Goal: Transaction & Acquisition: Obtain resource

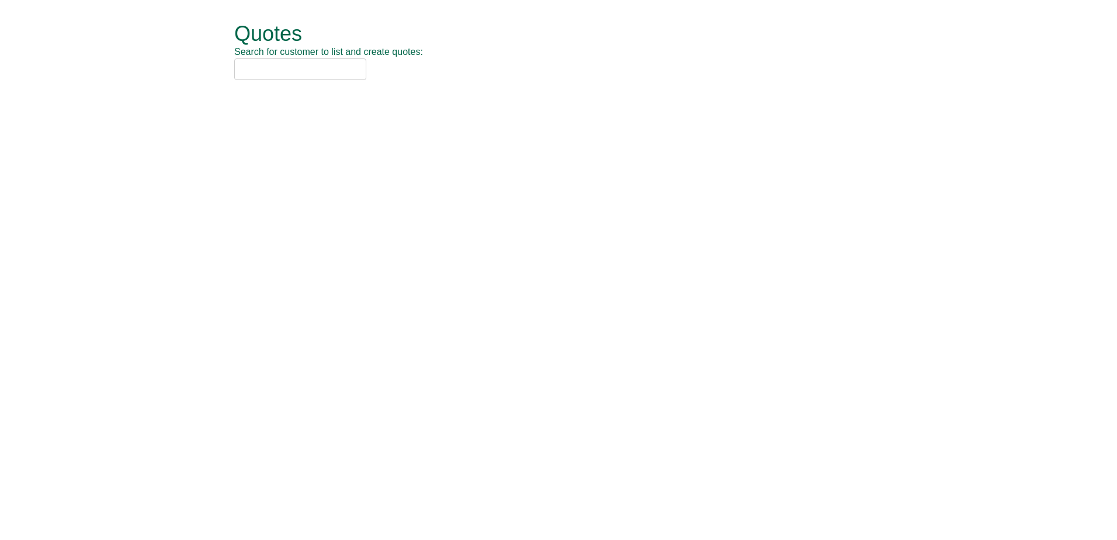
click at [292, 75] on input "text" at bounding box center [300, 69] width 132 height 22
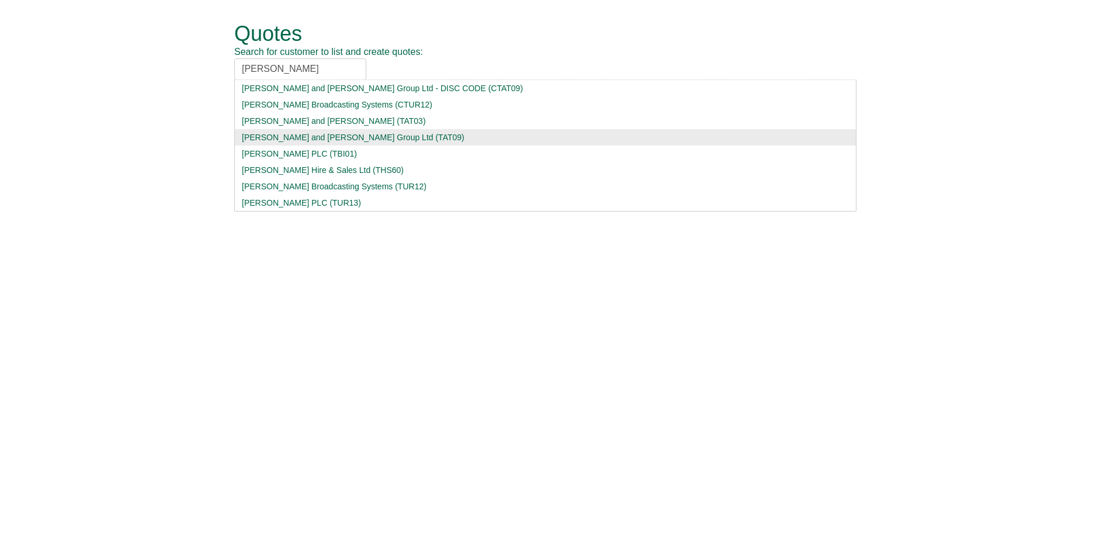
type input "turner"
click at [277, 134] on div "Turner and Townsend Group Ltd (TAT09)" at bounding box center [545, 137] width 607 height 12
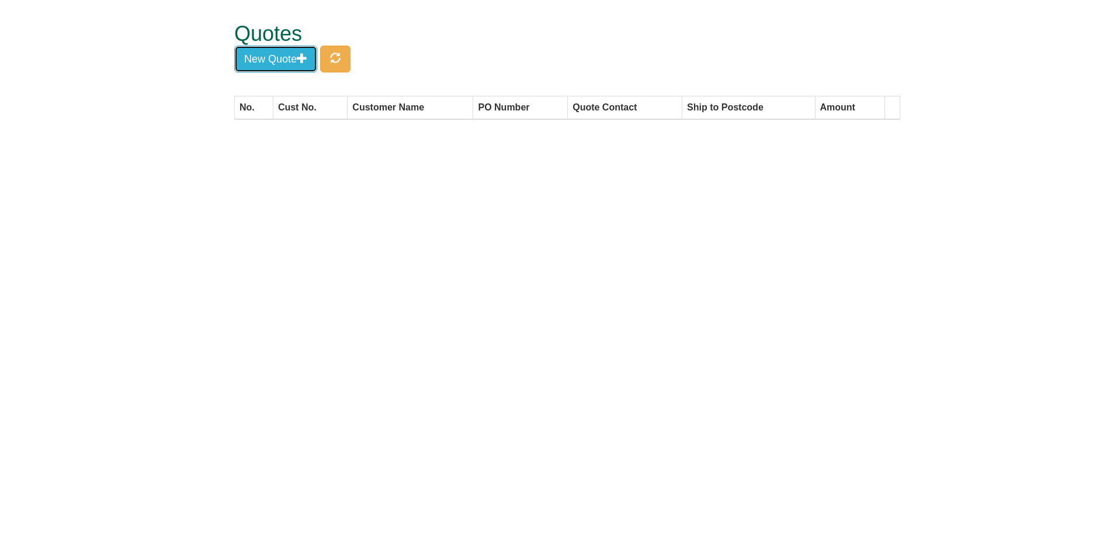
click at [276, 62] on button "New Quote" at bounding box center [275, 59] width 83 height 27
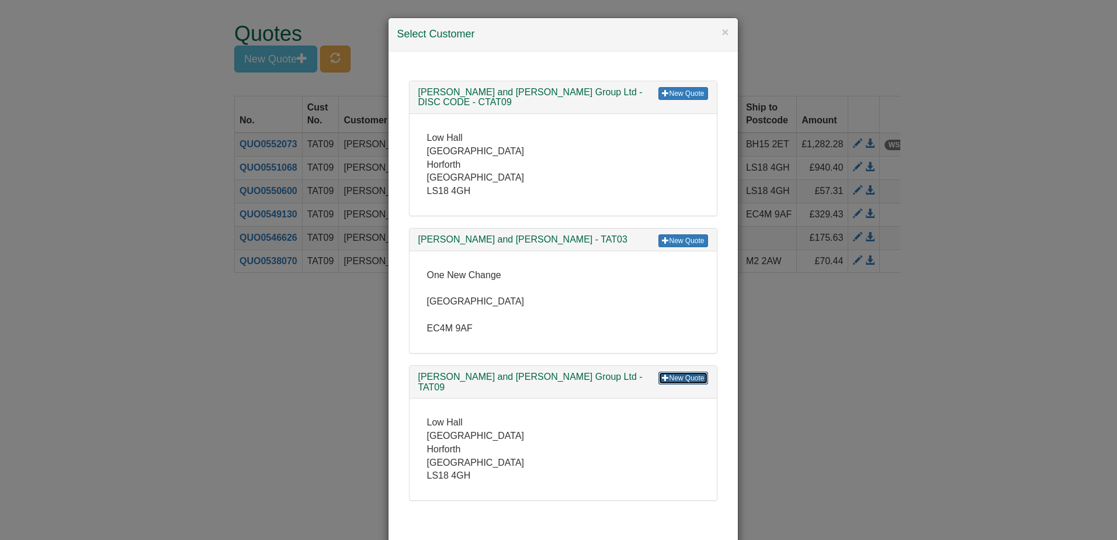
click at [683, 371] on link "New Quote" at bounding box center [682, 377] width 49 height 13
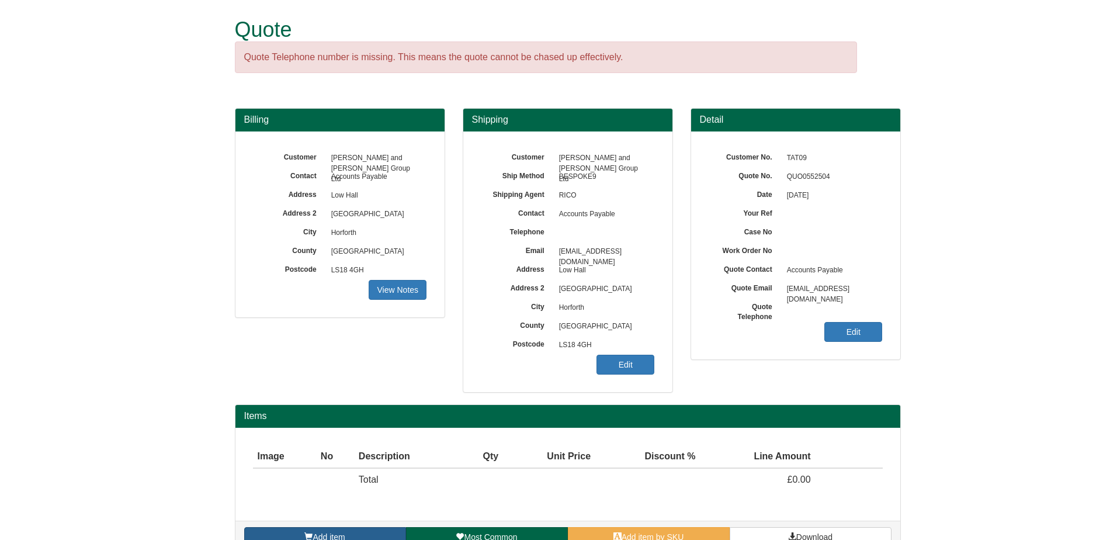
scroll to position [7, 0]
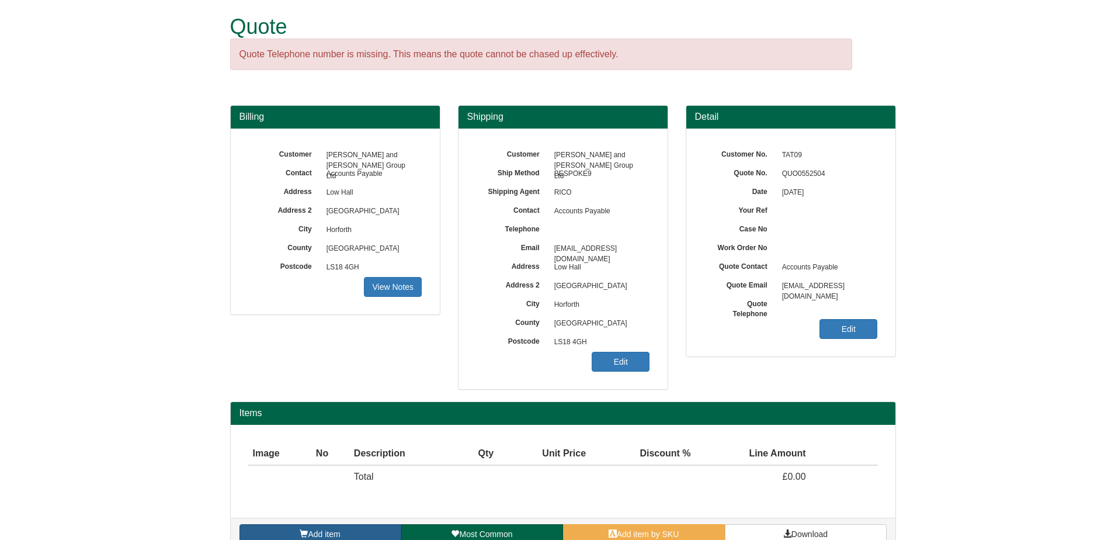
click at [334, 527] on link "Add item" at bounding box center [320, 534] width 162 height 20
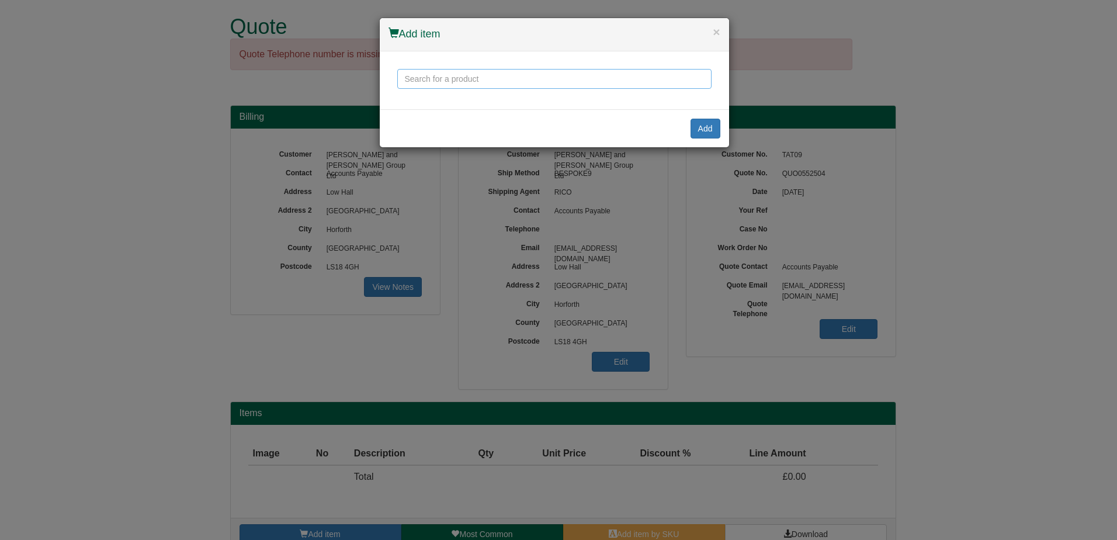
click at [417, 82] on input "text" at bounding box center [554, 79] width 314 height 20
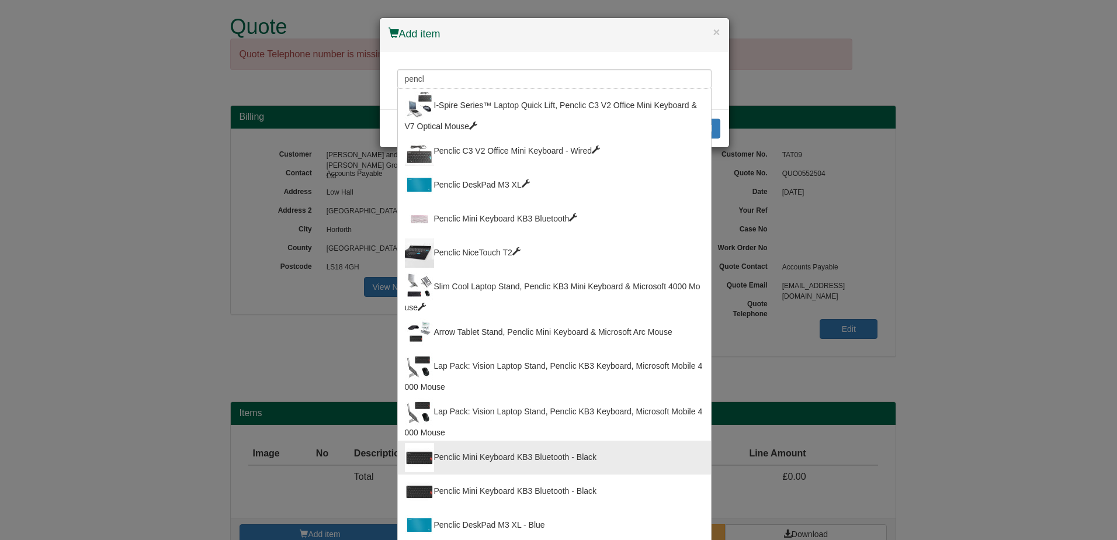
click at [542, 456] on div "Penclic Mini Keyboard KB3 Bluetooth - Black" at bounding box center [554, 457] width 299 height 29
type input "Penclic Mini Keyboard KB3 Bluetooth - Black"
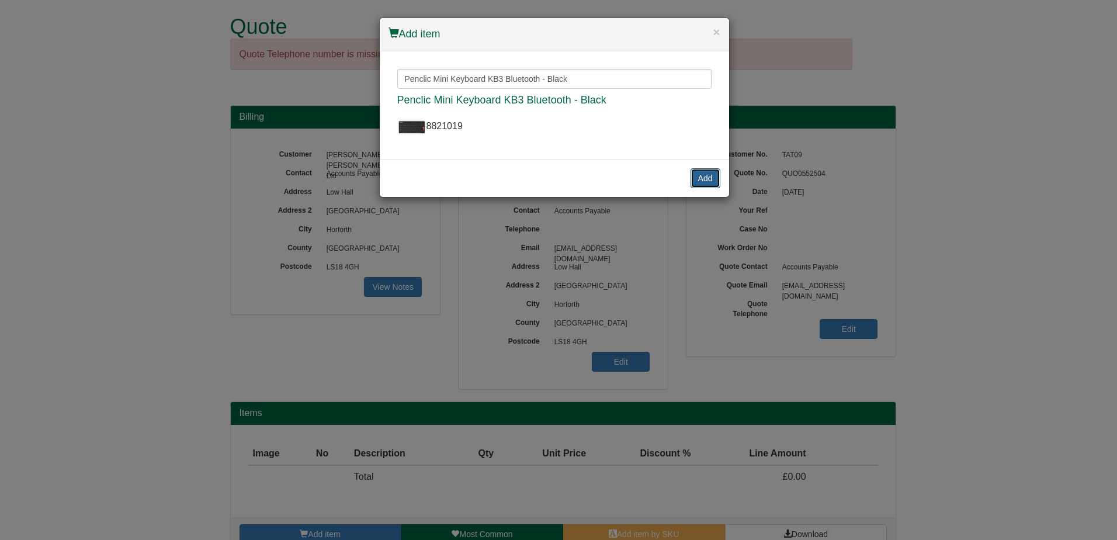
click at [697, 183] on button "Add" at bounding box center [705, 178] width 30 height 20
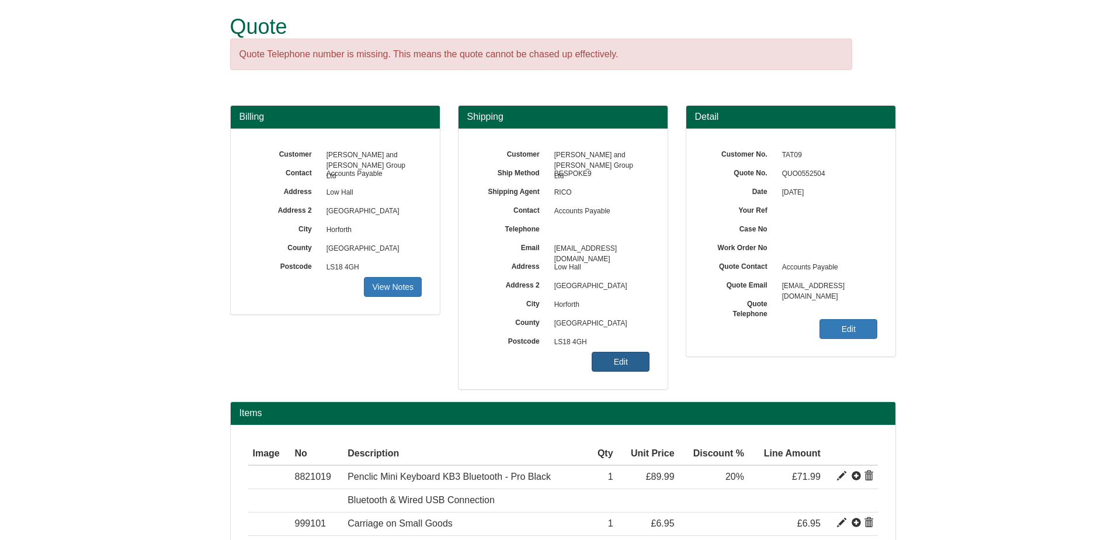
click at [640, 363] on link "Edit" at bounding box center [621, 362] width 58 height 20
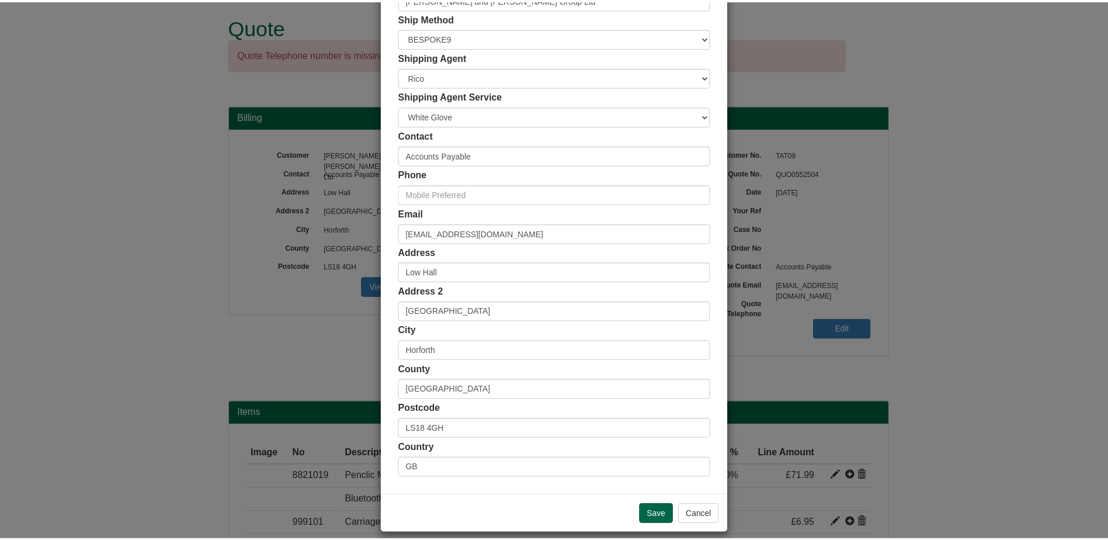
scroll to position [107, 0]
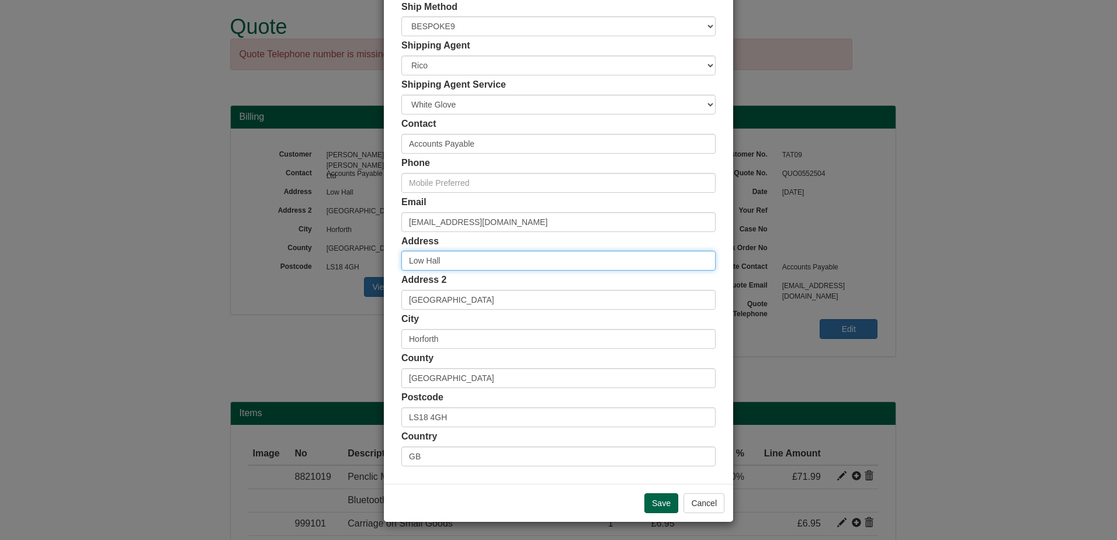
drag, startPoint x: 476, startPoint y: 256, endPoint x: 342, endPoint y: 259, distance: 133.8
click at [342, 259] on div "× Shipping Customer Name Turner and Townsend Group Ltd Ship Method Free of Char…" at bounding box center [558, 270] width 1117 height 540
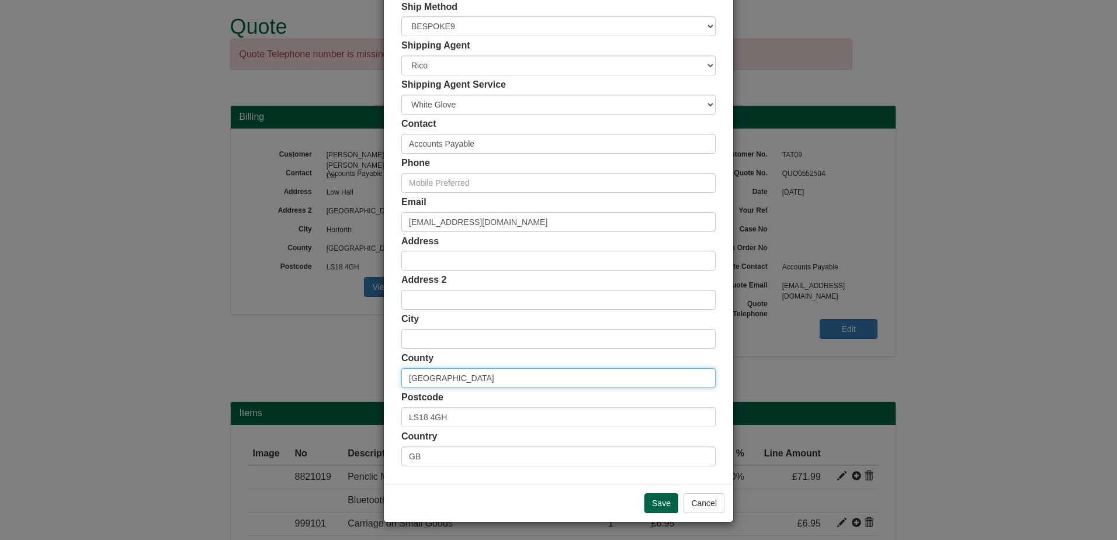
type input "[GEOGRAPHIC_DATA]"
drag, startPoint x: 526, startPoint y: 224, endPoint x: 285, endPoint y: 224, distance: 240.6
click at [289, 224] on div "× Shipping Customer Name Turner and Townsend Group Ltd Ship Method Free of Char…" at bounding box center [558, 270] width 1117 height 540
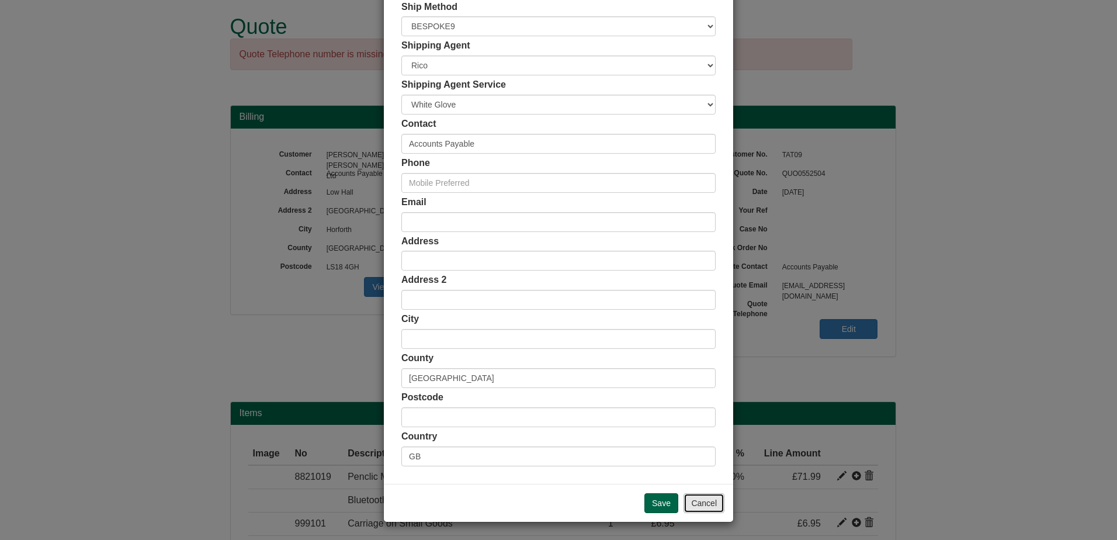
click at [696, 506] on button "Cancel" at bounding box center [703, 503] width 41 height 20
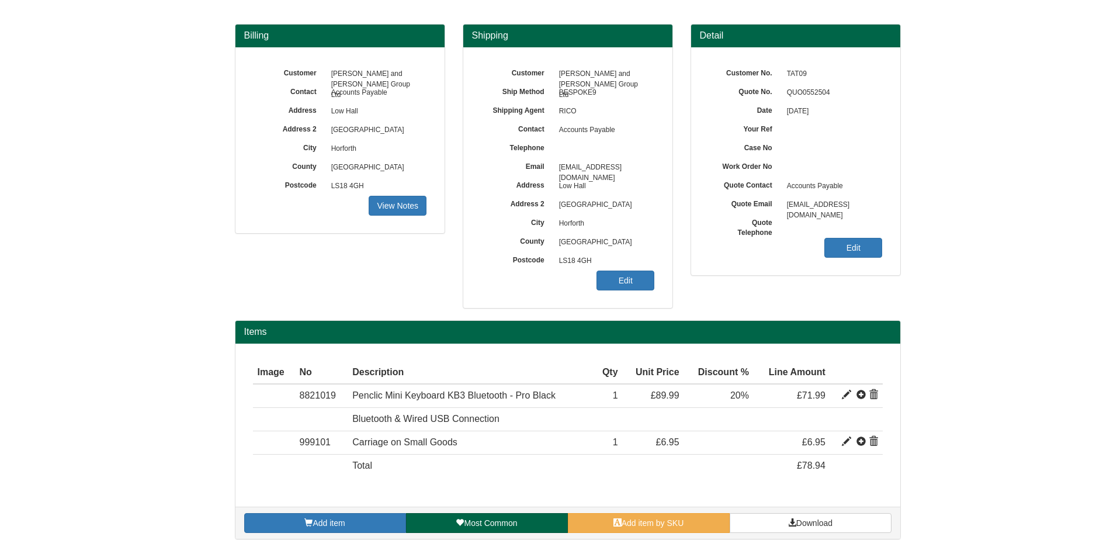
scroll to position [99, 0]
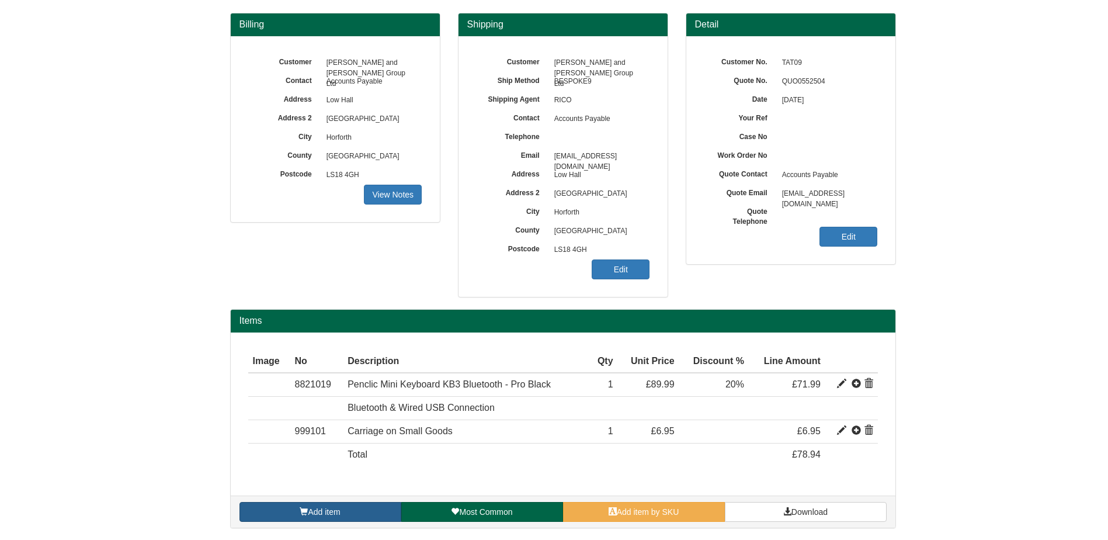
click at [322, 520] on link "Add item" at bounding box center [320, 512] width 162 height 20
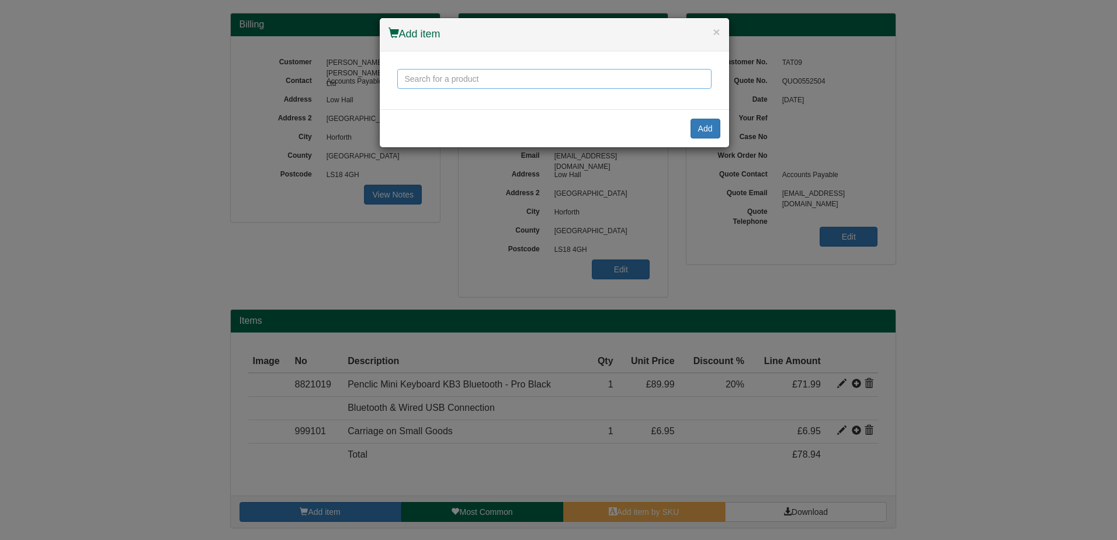
click at [456, 83] on input "text" at bounding box center [554, 79] width 314 height 20
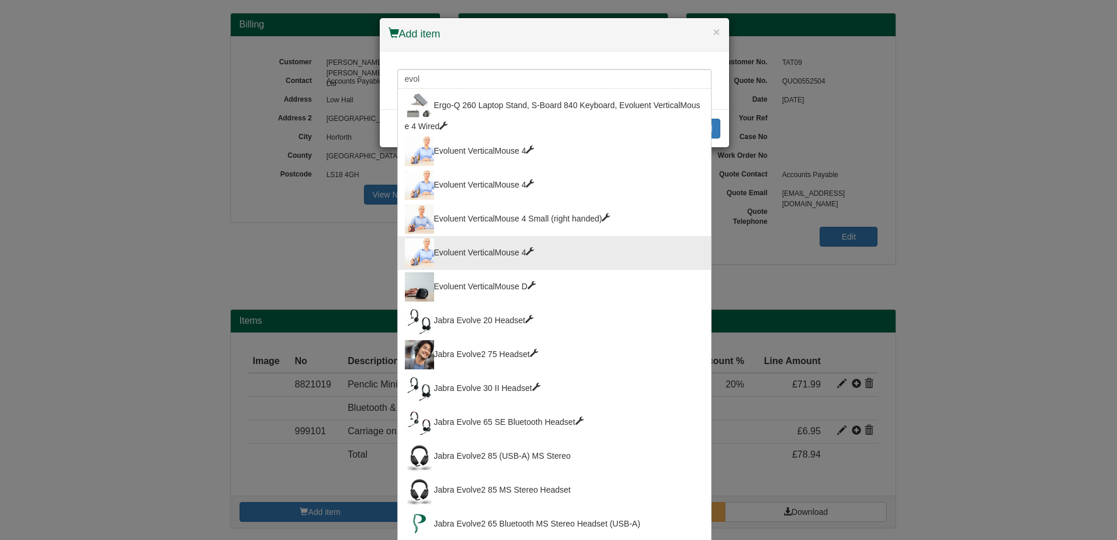
click at [499, 252] on div "Evoluent VerticalMouse 4" at bounding box center [554, 252] width 299 height 29
type input "Evoluent VerticalMouse 4"
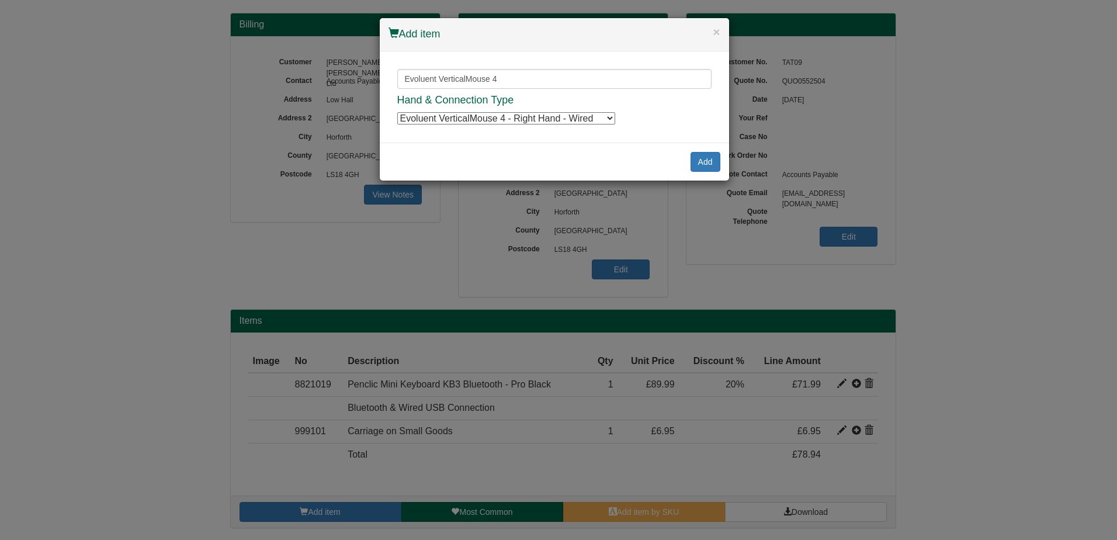
click at [515, 122] on select "Evoluent VerticalMouse 4 - Right Hand - Wired Evoluent VerticalMouse 4 - Right …" at bounding box center [506, 118] width 218 height 12
select select "1401114"
click at [397, 112] on select "Evoluent VerticalMouse 4 - Right Hand - Wired Evoluent VerticalMouse 4 - Right …" at bounding box center [506, 118] width 218 height 12
click at [700, 159] on button "Add" at bounding box center [705, 162] width 30 height 20
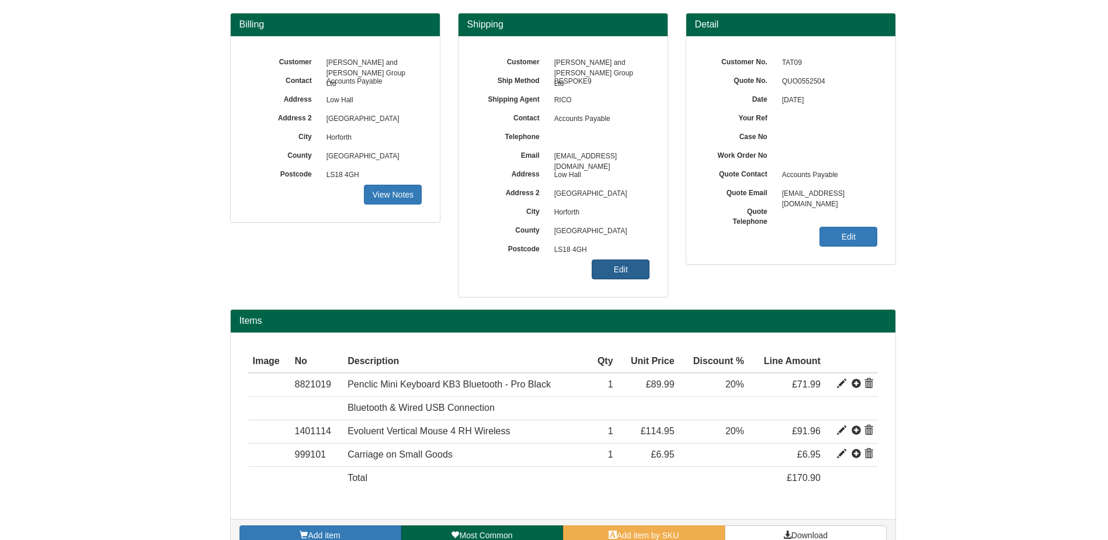
click at [628, 268] on link "Edit" at bounding box center [621, 269] width 58 height 20
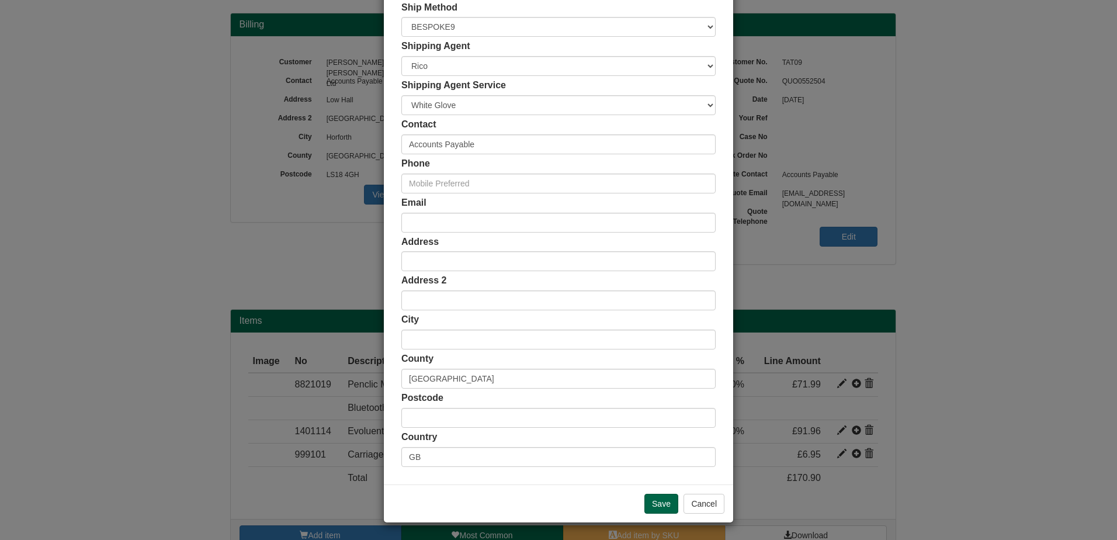
scroll to position [107, 0]
click at [424, 263] on input "text" at bounding box center [558, 261] width 314 height 20
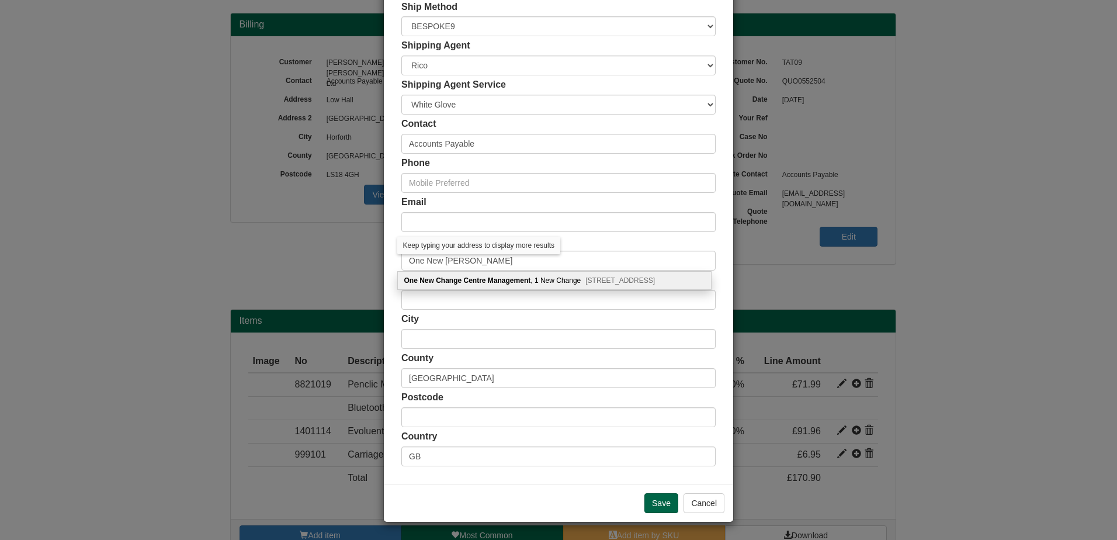
click at [557, 282] on div "One New Change Centre Management , 1 New Change London, EC4M 9AF" at bounding box center [554, 281] width 313 height 18
type input "One New Change Centre Management"
type input "1 New Change"
type input "[GEOGRAPHIC_DATA]"
type input "EC4M 9AF"
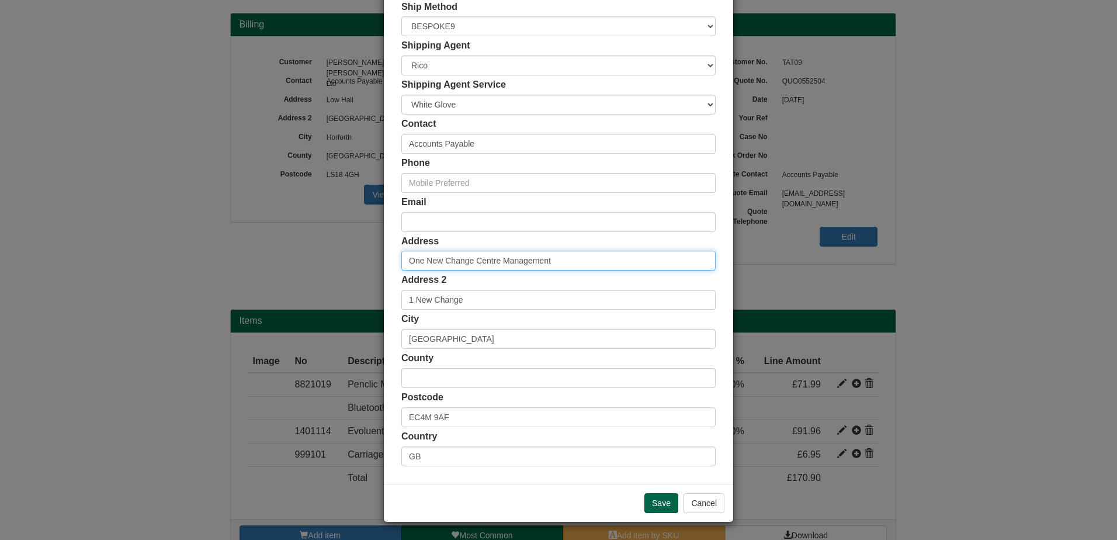
drag, startPoint x: 551, startPoint y: 263, endPoint x: 388, endPoint y: 262, distance: 162.4
click at [388, 262] on div "Customer Name Turner and Townsend Group Ltd Ship Method Free of Charge £5 Flat …" at bounding box center [558, 214] width 349 height 540
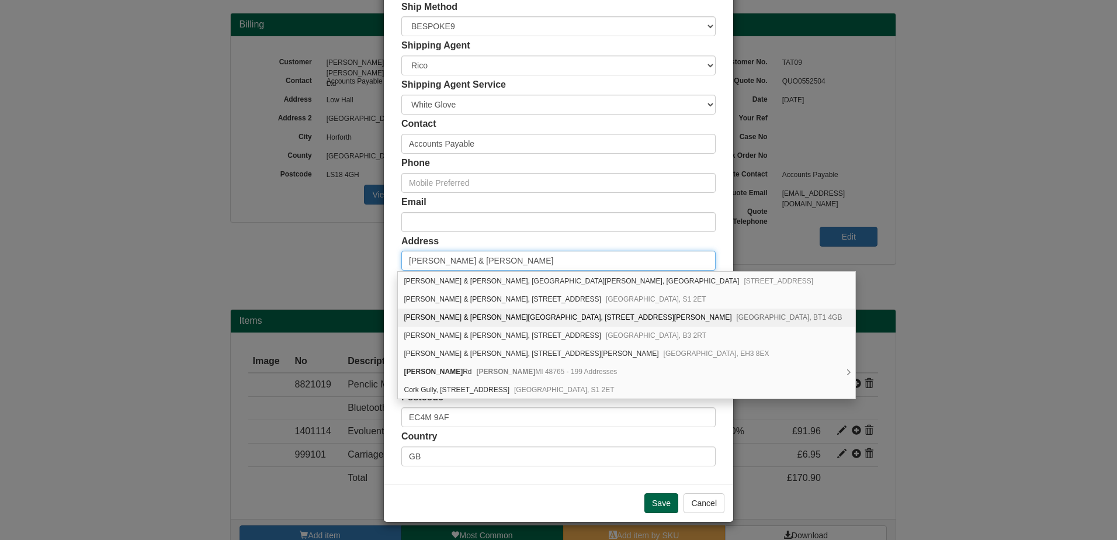
scroll to position [0, 0]
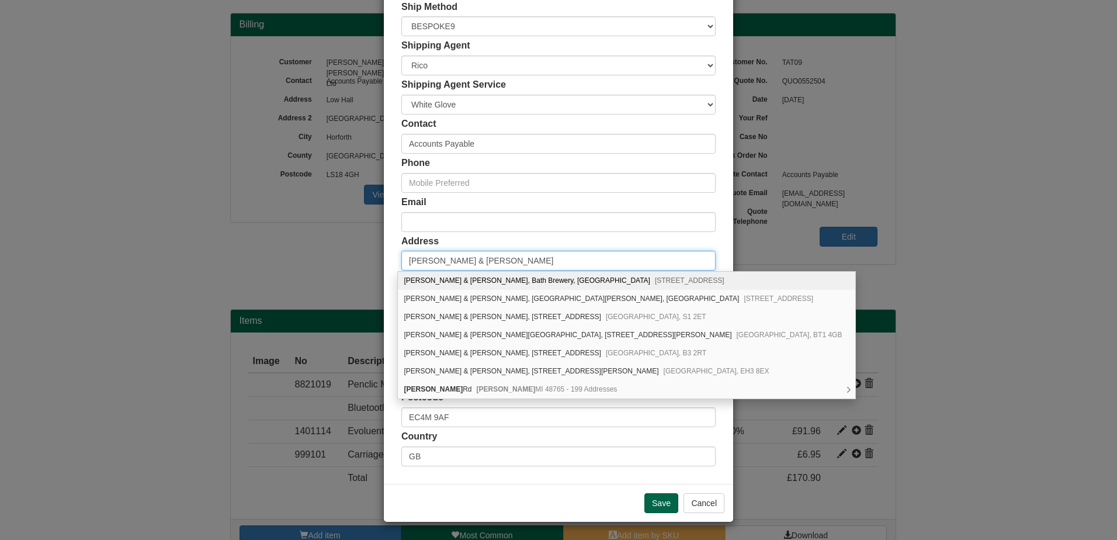
click at [532, 255] on input "Turner & TOwnsend" at bounding box center [558, 261] width 314 height 20
click at [444, 260] on input "Turner & TOwnsend" at bounding box center [558, 261] width 314 height 20
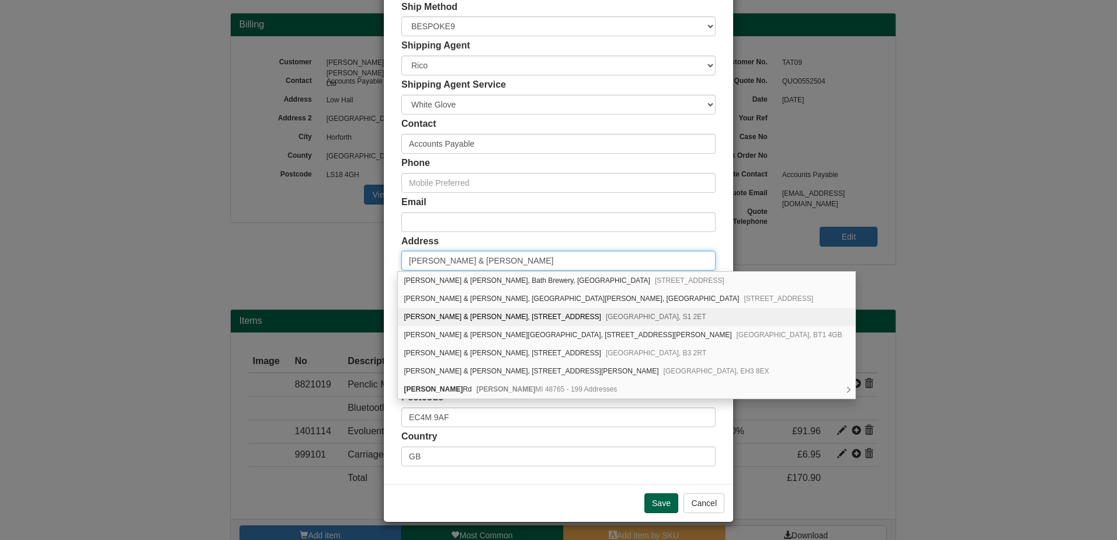
scroll to position [18, 0]
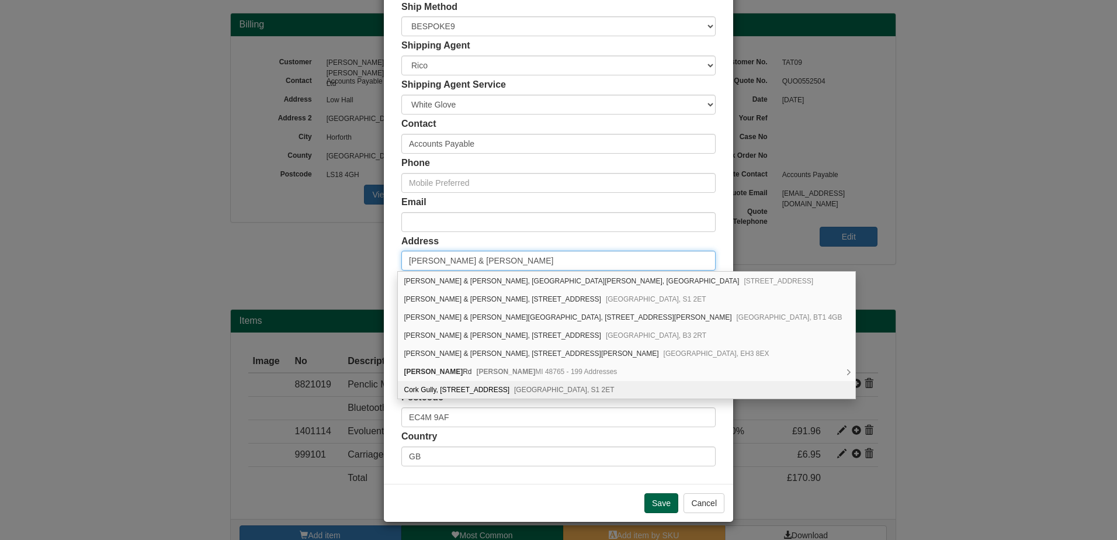
type input "[PERSON_NAME] & [PERSON_NAME]"
click at [527, 503] on div "Save Cancel" at bounding box center [558, 503] width 349 height 38
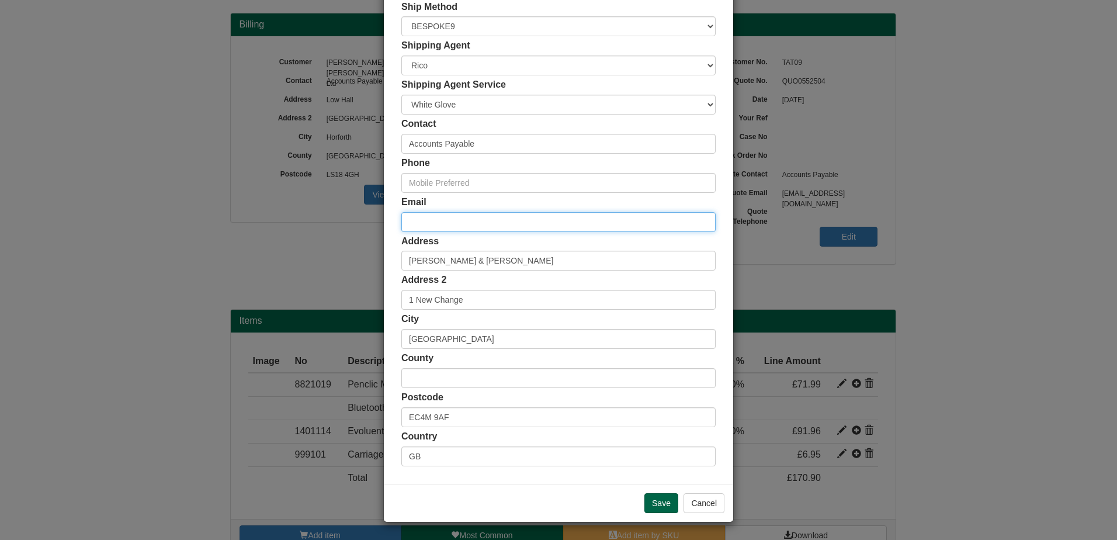
click at [453, 224] on input "email" at bounding box center [558, 222] width 314 height 20
paste input "[EMAIL_ADDRESS][PERSON_NAME][DOMAIN_NAME]"
type input "[EMAIL_ADDRESS][PERSON_NAME][DOMAIN_NAME]"
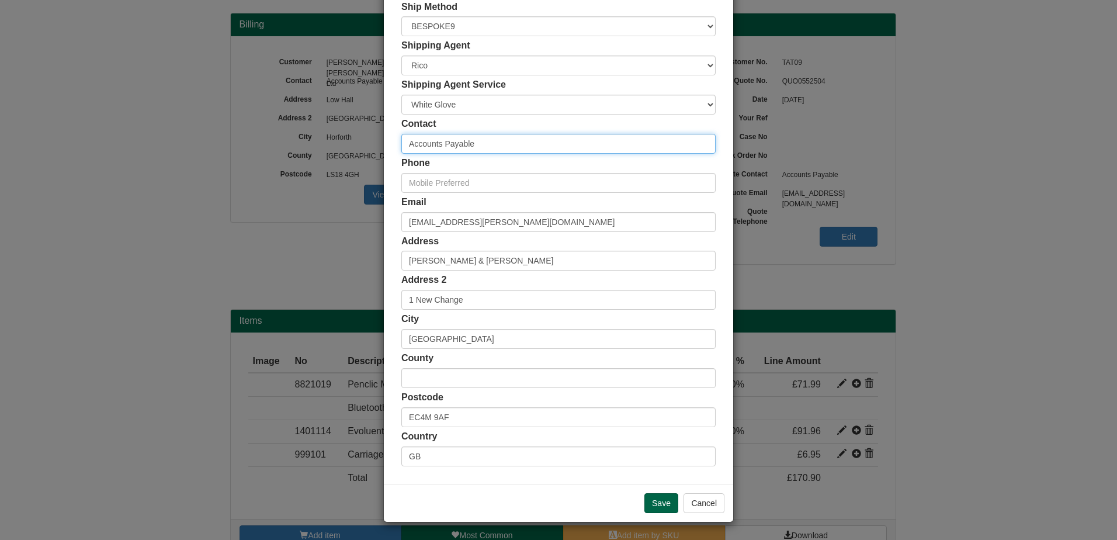
click at [456, 146] on input "Accounts Payable" at bounding box center [558, 144] width 314 height 20
drag, startPoint x: 475, startPoint y: 143, endPoint x: 375, endPoint y: 140, distance: 100.5
click at [375, 140] on div "× Shipping Customer Name Turner and Townsend Group Ltd Ship Method Free of Char…" at bounding box center [558, 270] width 1117 height 540
drag, startPoint x: 473, startPoint y: 149, endPoint x: 326, endPoint y: 133, distance: 148.0
click at [326, 133] on div "× Shipping Customer Name Turner and Townsend Group Ltd Ship Method Free of Char…" at bounding box center [558, 270] width 1117 height 540
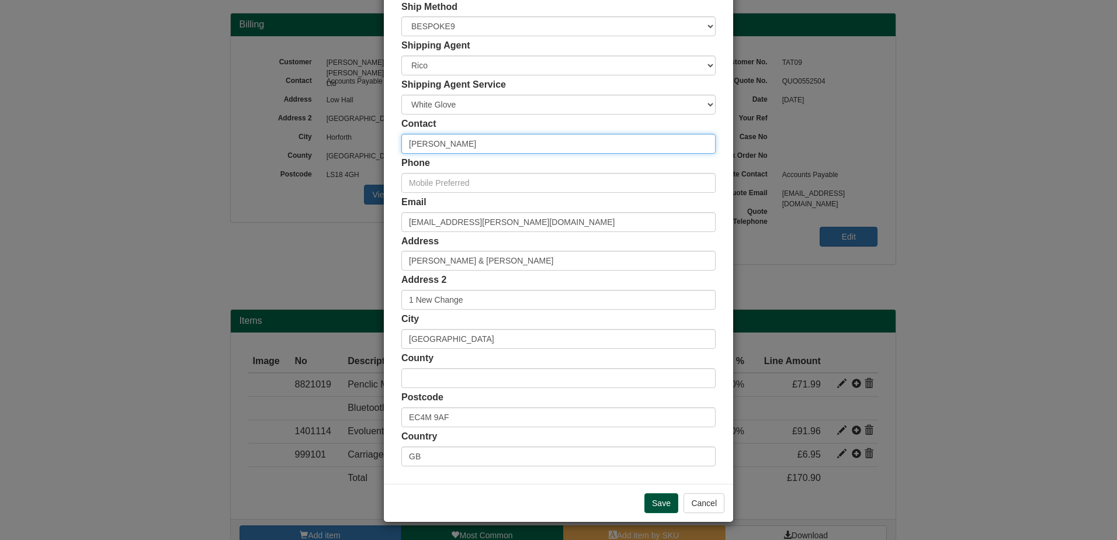
type input "[PERSON_NAME]"
click at [665, 499] on input "Save" at bounding box center [661, 503] width 34 height 20
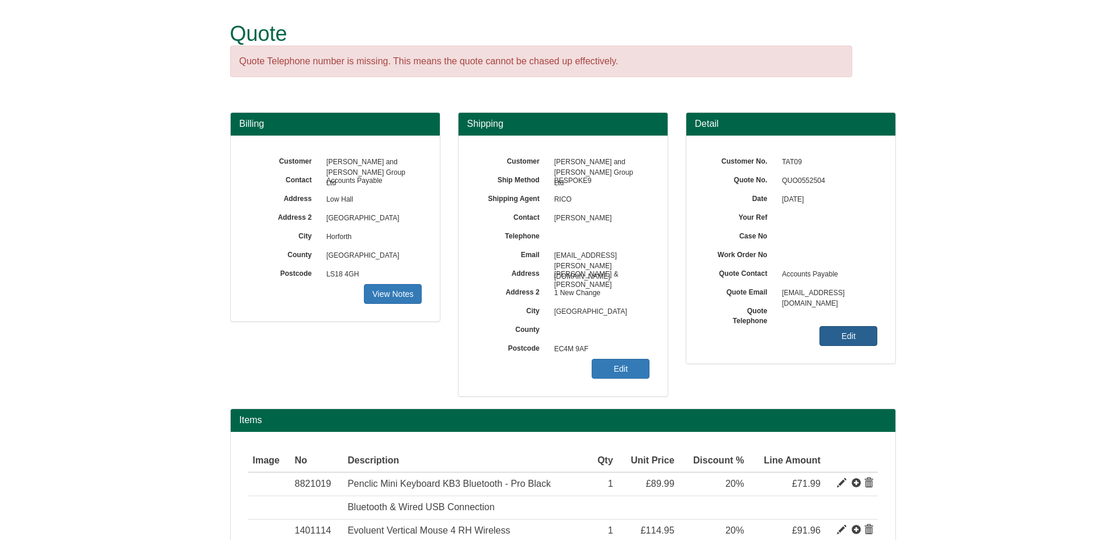
click at [855, 342] on link "Edit" at bounding box center [848, 336] width 58 height 20
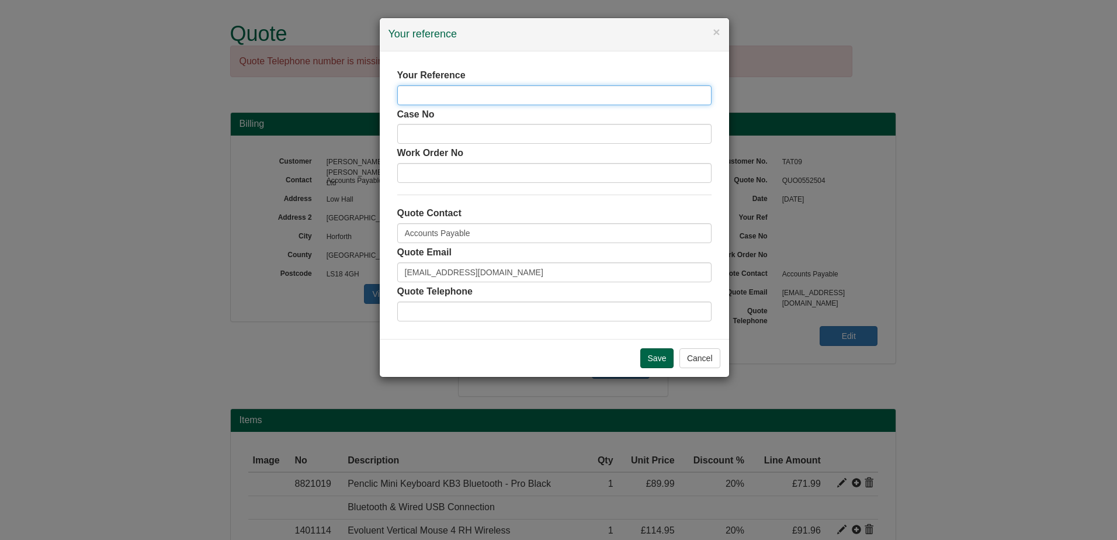
click at [486, 95] on input "text" at bounding box center [554, 95] width 314 height 20
paste input "[PERSON_NAME]"
type input "[PERSON_NAME]"
click at [647, 361] on input "Save" at bounding box center [657, 358] width 34 height 20
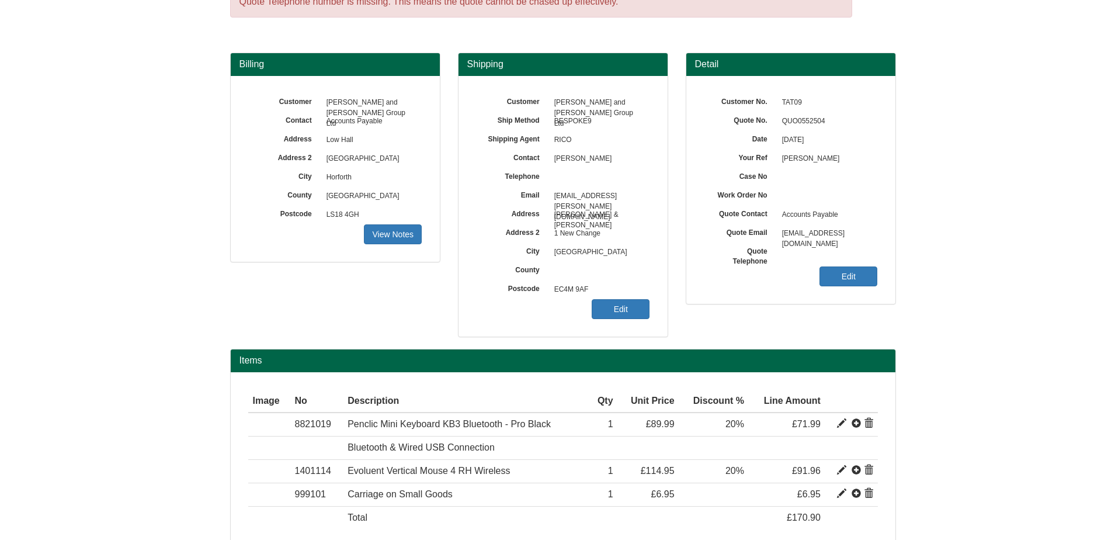
scroll to position [123, 0]
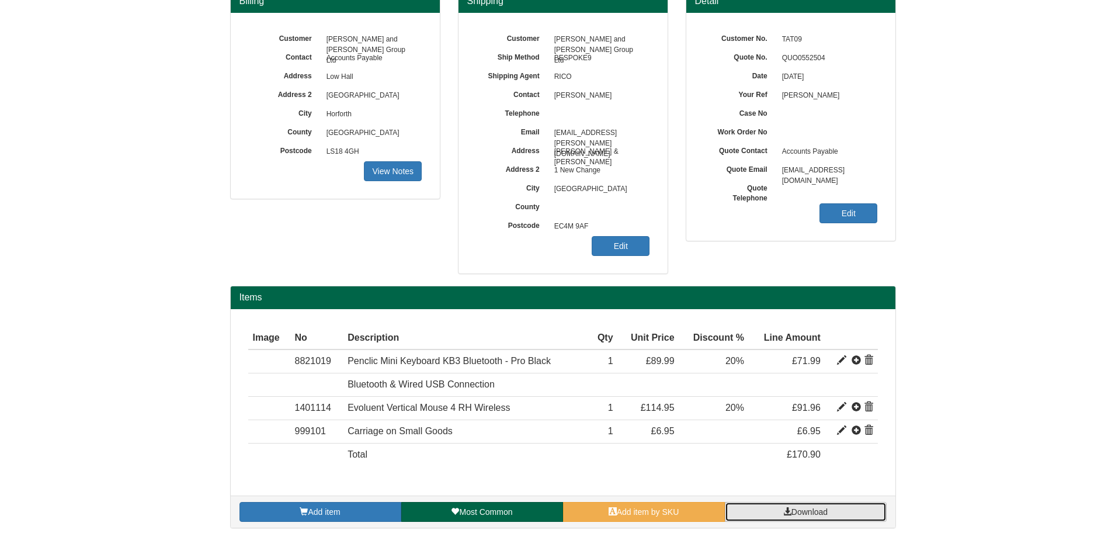
click at [808, 516] on span "Download" at bounding box center [809, 511] width 36 height 9
